Goal: Task Accomplishment & Management: Manage account settings

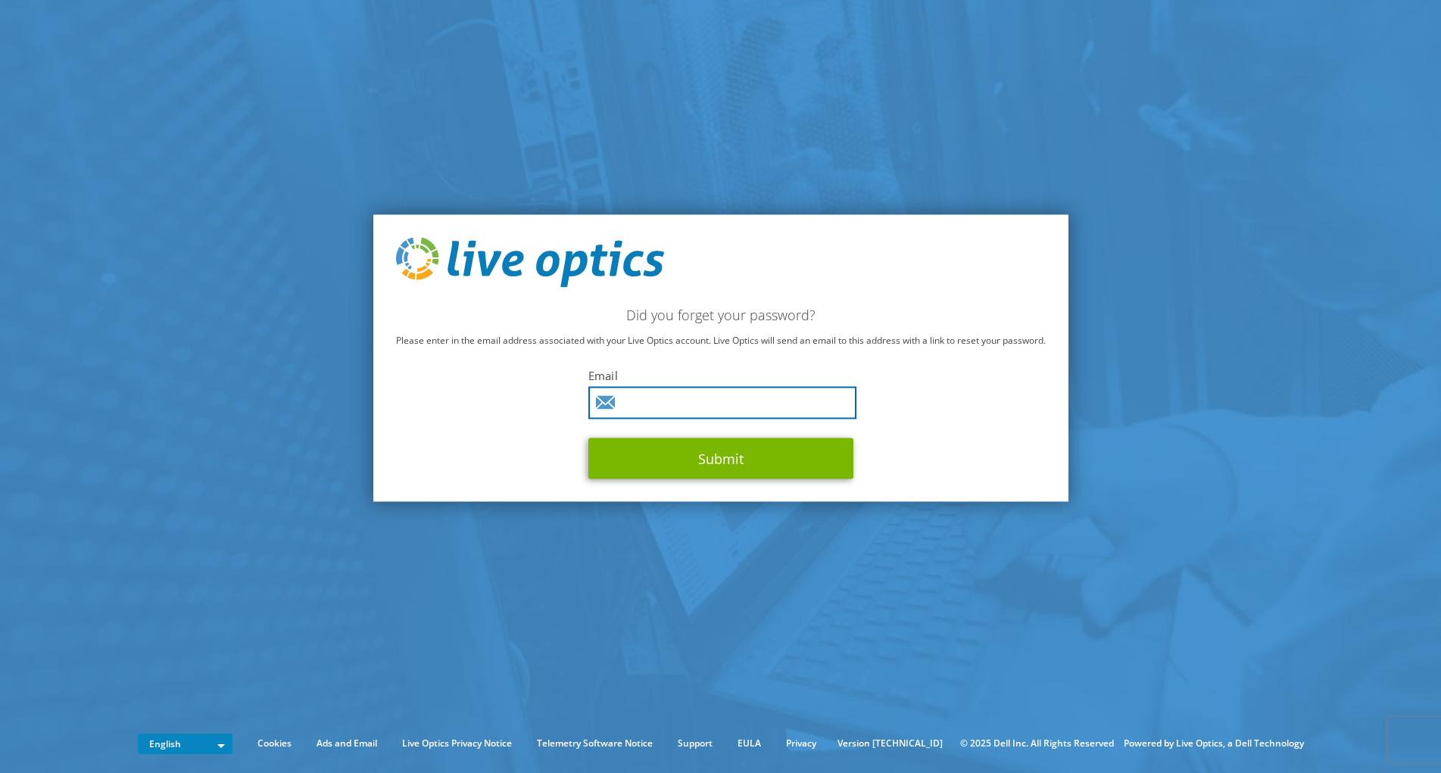
click at [690, 396] on input "text" at bounding box center [722, 402] width 268 height 33
type input "thomas.hume@east-ayrshire.gov.uk"
click at [588, 438] on button "Submit" at bounding box center [720, 458] width 265 height 41
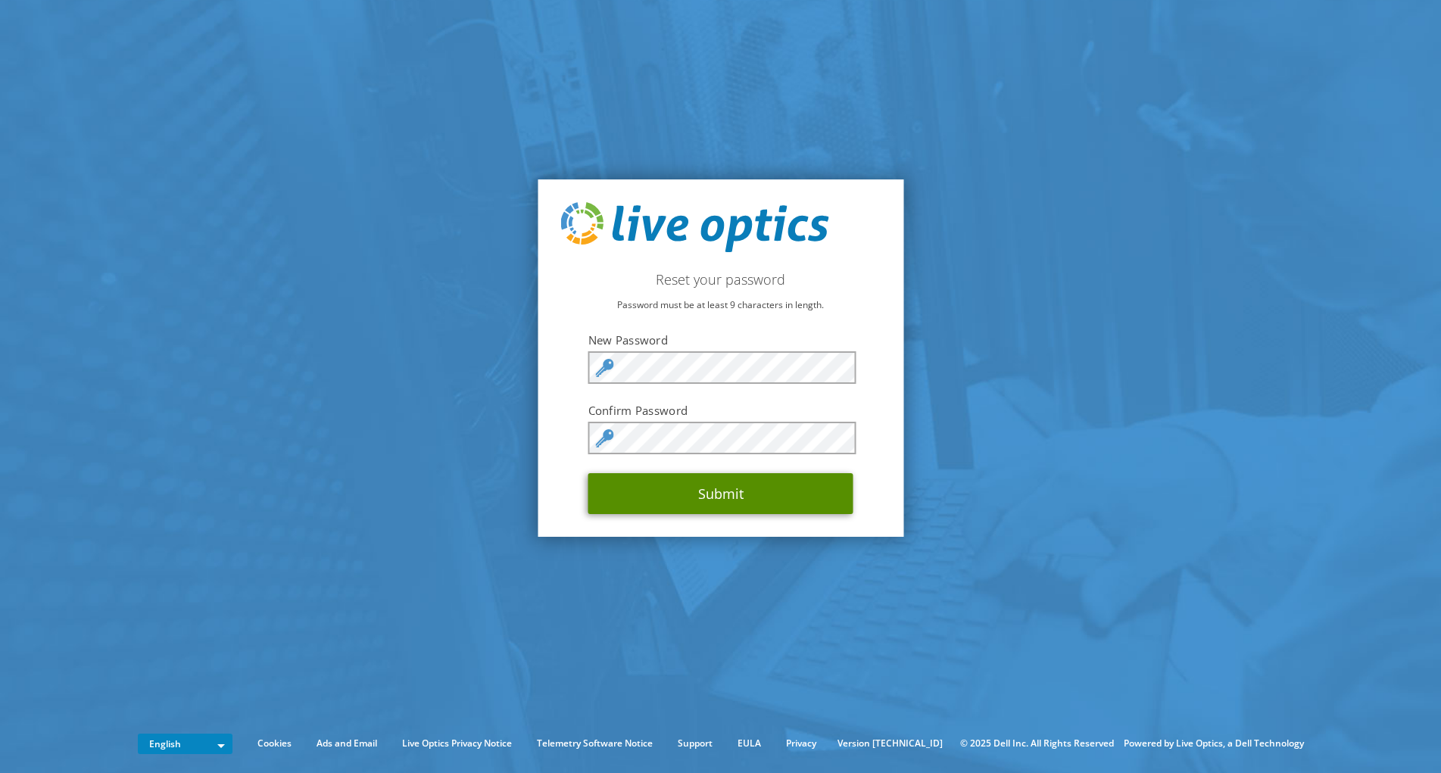
click at [693, 503] on button "Submit" at bounding box center [720, 493] width 265 height 41
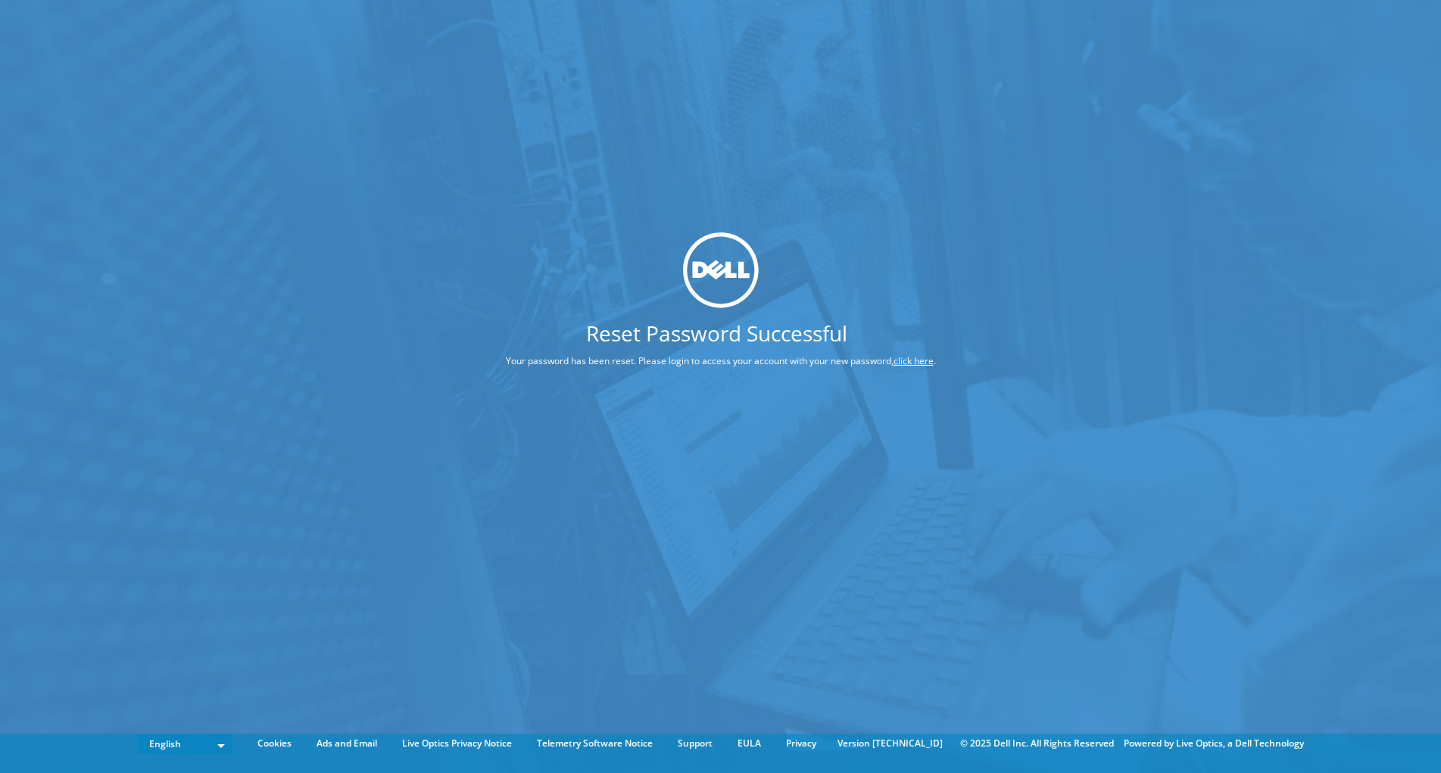
click at [908, 357] on link "click here" at bounding box center [913, 360] width 40 height 13
click at [918, 360] on link "click here" at bounding box center [913, 360] width 40 height 13
